Goal: Transaction & Acquisition: Purchase product/service

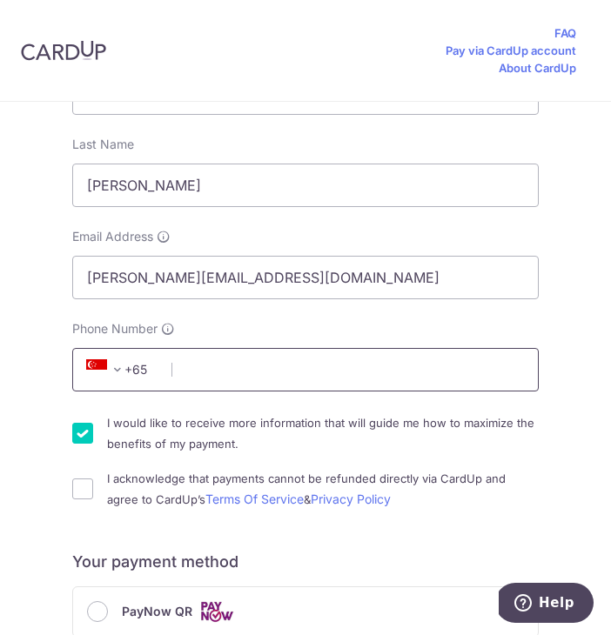
scroll to position [873, 0]
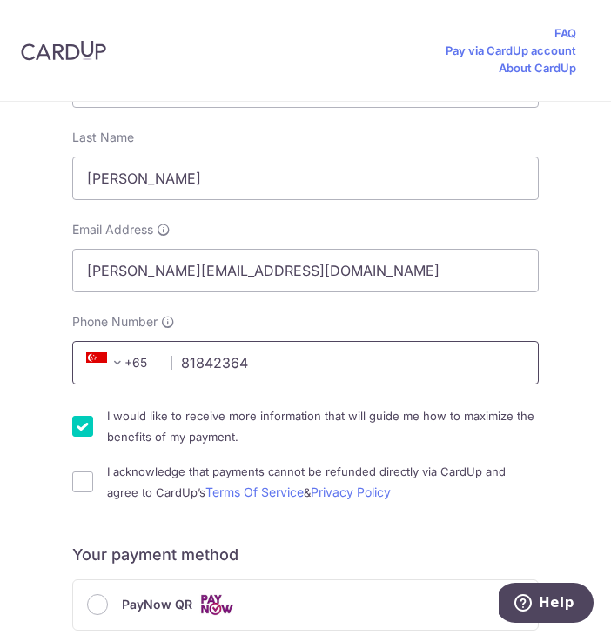
type input "81842364"
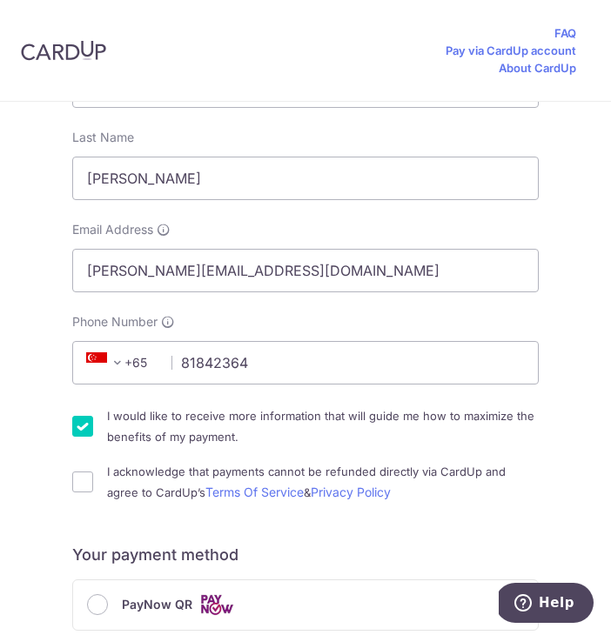
click at [81, 482] on input "I acknowledge that payments cannot be refunded directly via CardUp and agree to…" at bounding box center [82, 482] width 21 height 21
checkbox input "true"
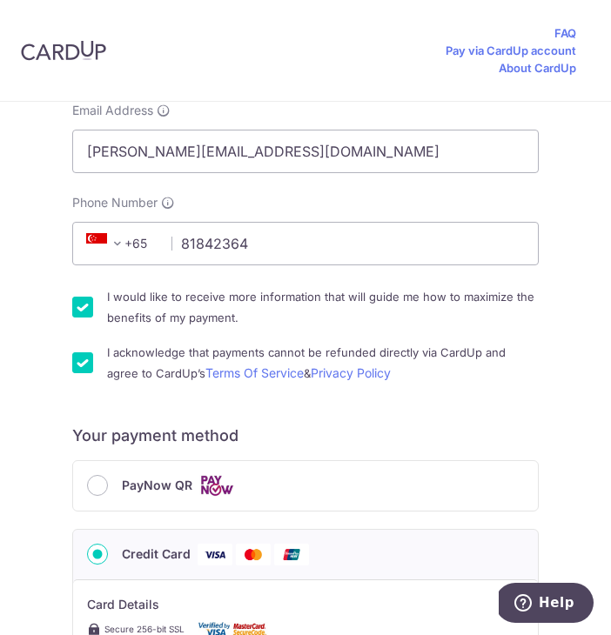
scroll to position [1020, 0]
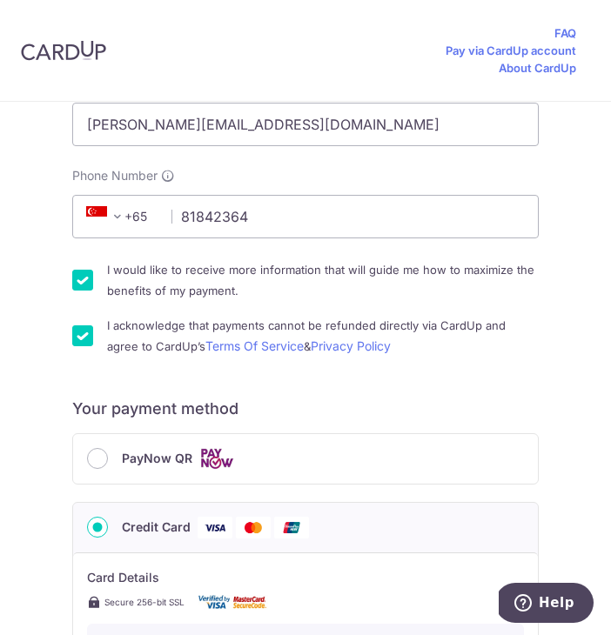
click at [84, 281] on input "I would like to receive more information that will guide me how to maximize the…" at bounding box center [82, 280] width 21 height 21
checkbox input "false"
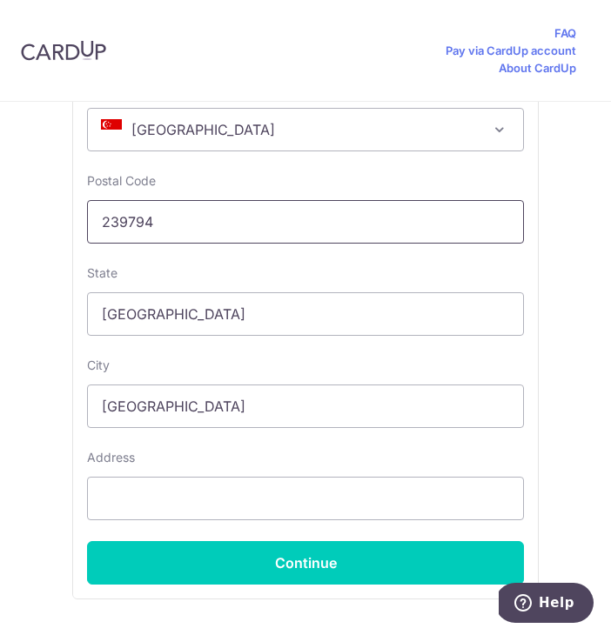
scroll to position [1760, 0]
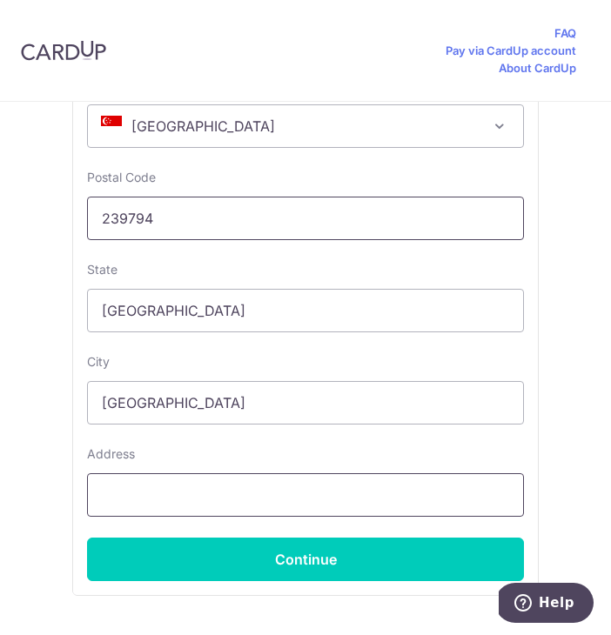
type input "239794"
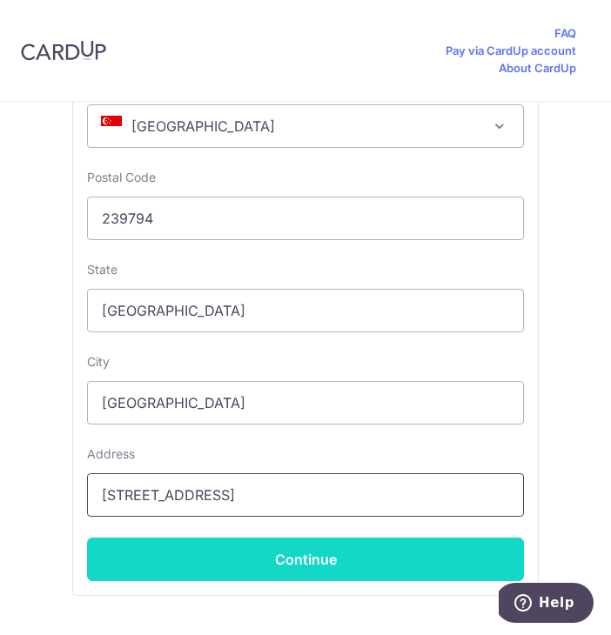
type input "[STREET_ADDRESS]"
click at [318, 568] on button "Continue" at bounding box center [305, 559] width 437 height 43
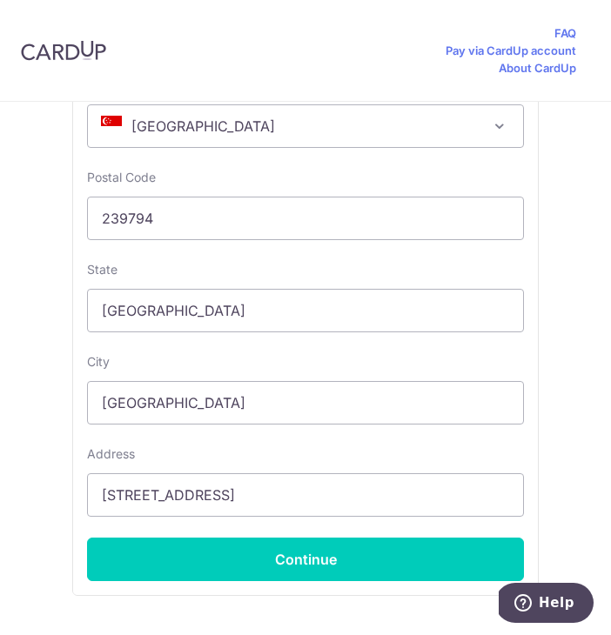
type input "**** 3832"
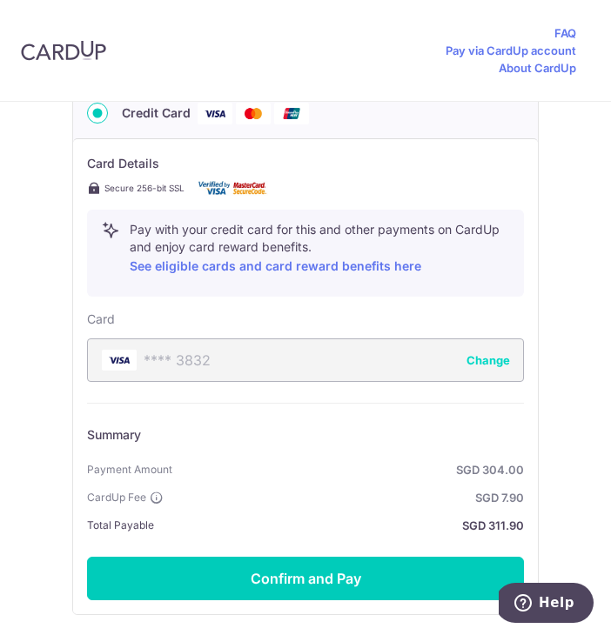
scroll to position [1501, 0]
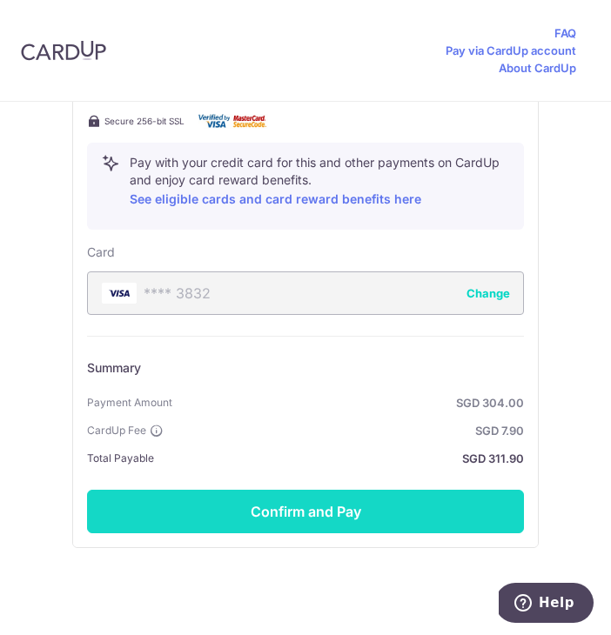
click at [297, 532] on button "Confirm and Pay" at bounding box center [305, 511] width 437 height 43
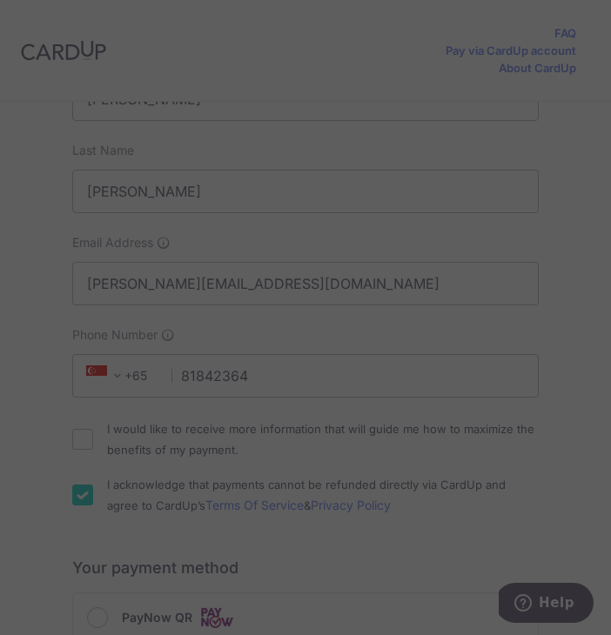
scroll to position [780, 0]
